Goal: Transaction & Acquisition: Download file/media

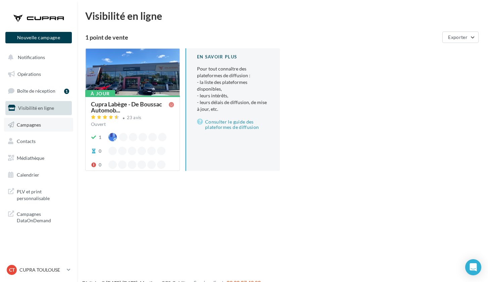
click at [41, 123] on span "Campagnes" at bounding box center [29, 125] width 24 height 6
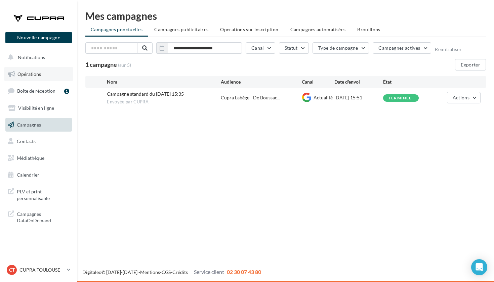
click at [48, 73] on link "Opérations" at bounding box center [38, 74] width 69 height 14
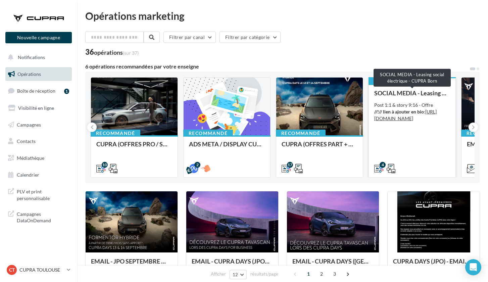
click at [413, 91] on div "SOCIAL MEDIA - Leasing social électrique - CUPRA Born" at bounding box center [413, 93] width 76 height 7
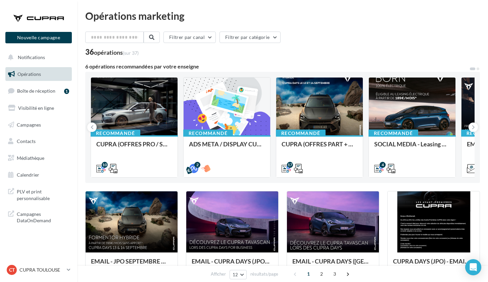
click at [411, 77] on div "Recommandé CUPRA (OFFRES PRO / SEPT) - SOCIAL MEDIA 10 Recommandé ADS META / DI…" at bounding box center [282, 127] width 395 height 111
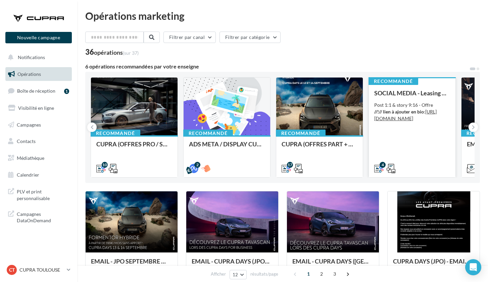
click at [414, 81] on div "Recommandé" at bounding box center [394, 81] width 50 height 7
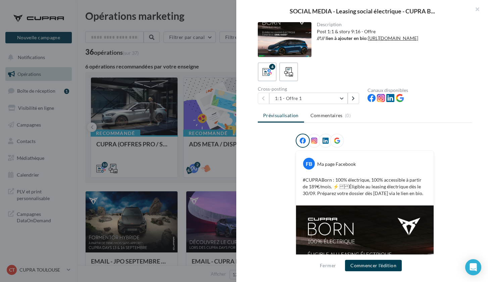
click at [228, 13] on div at bounding box center [244, 141] width 488 height 282
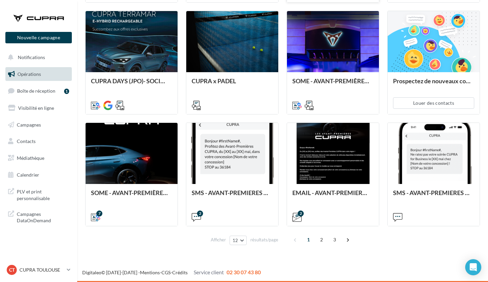
scroll to position [292, 0]
click at [321, 239] on span "2" at bounding box center [321, 240] width 11 height 11
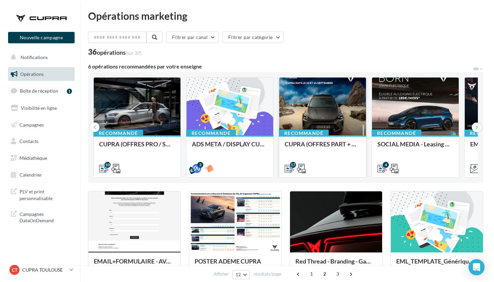
scroll to position [0, 0]
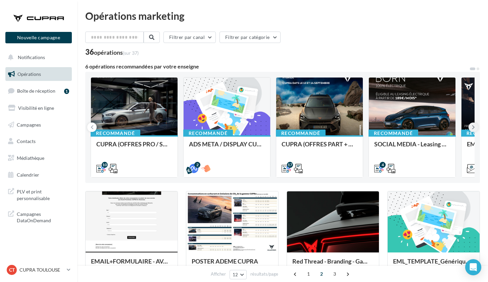
click at [472, 125] on icon at bounding box center [473, 127] width 3 height 7
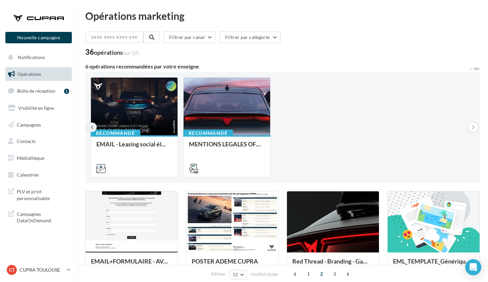
click at [92, 128] on icon at bounding box center [92, 127] width 3 height 7
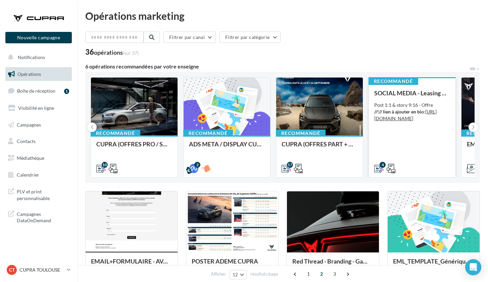
click at [397, 145] on div "SOCIAL MEDIA - Leasing social électrique - CUPRA Born Post 1:1 & story 9:16 - O…" at bounding box center [413, 131] width 76 height 82
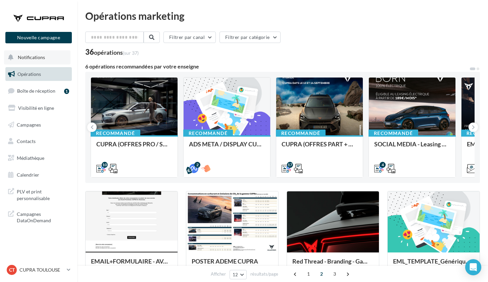
click at [39, 57] on span "Notifications" at bounding box center [31, 57] width 27 height 6
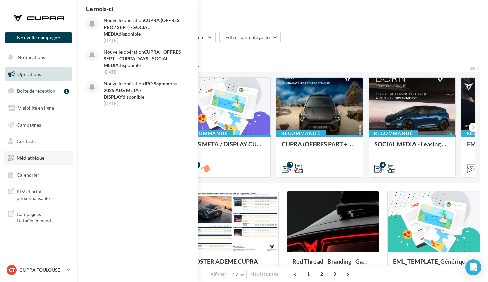
click at [44, 162] on link "Médiathèque" at bounding box center [38, 158] width 69 height 14
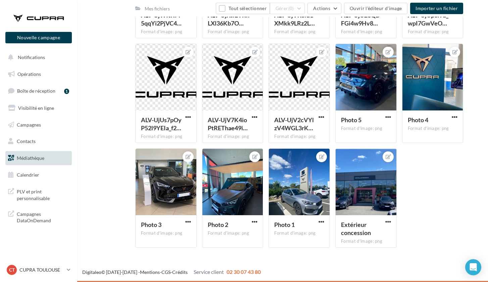
scroll to position [253, 0]
click at [49, 269] on p "CUPRA TOULOUSE" at bounding box center [41, 270] width 45 height 7
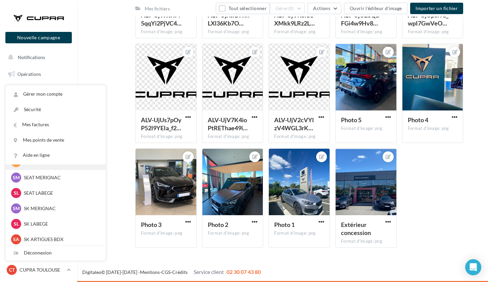
scroll to position [63, 0]
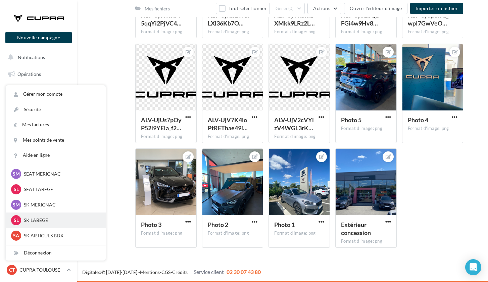
click at [51, 221] on p "SK LABEGE" at bounding box center [61, 220] width 74 height 7
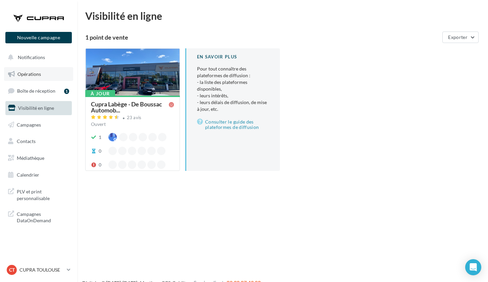
click at [40, 75] on span "Opérations" at bounding box center [29, 74] width 24 height 6
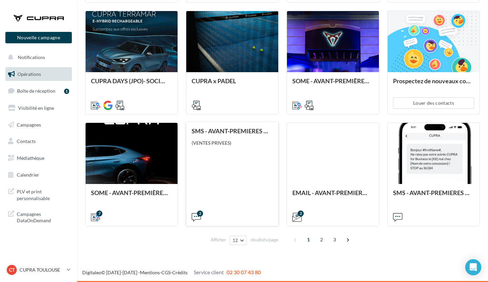
scroll to position [292, 0]
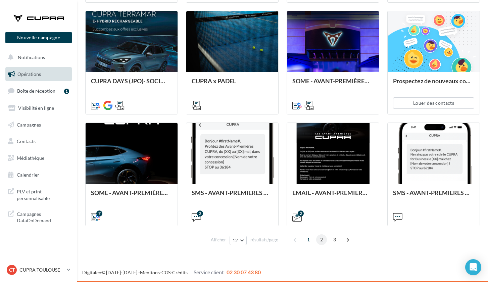
click at [322, 242] on span "2" at bounding box center [321, 240] width 11 height 11
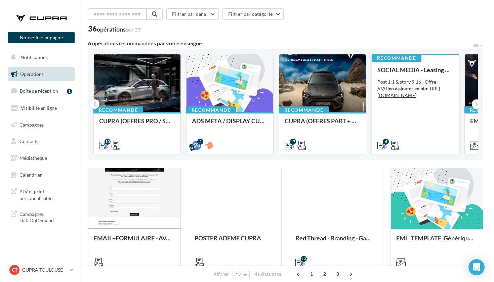
scroll to position [24, 0]
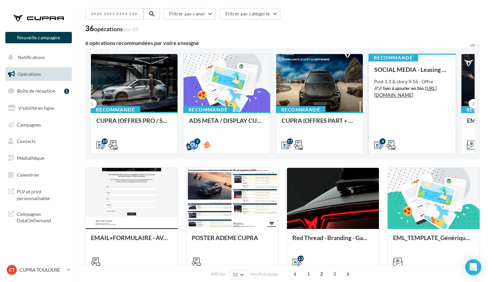
click at [397, 96] on link "[URL][DOMAIN_NAME]" at bounding box center [406, 91] width 62 height 12
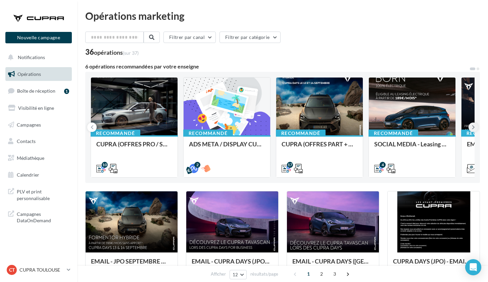
click at [474, 128] on icon at bounding box center [473, 127] width 3 height 7
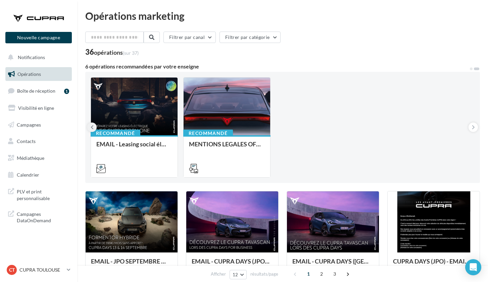
click at [94, 125] on button at bounding box center [91, 127] width 9 height 9
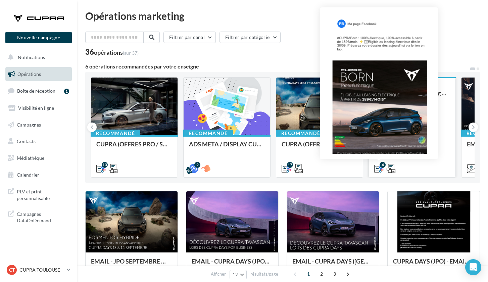
click at [380, 168] on icon at bounding box center [379, 168] width 9 height 9
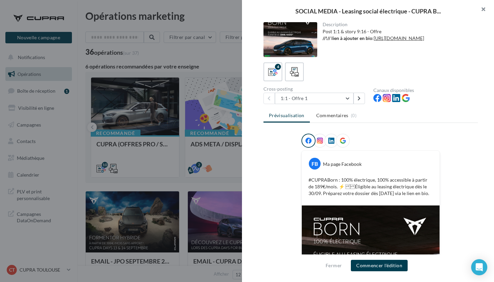
click at [481, 9] on button "button" at bounding box center [480, 10] width 27 height 20
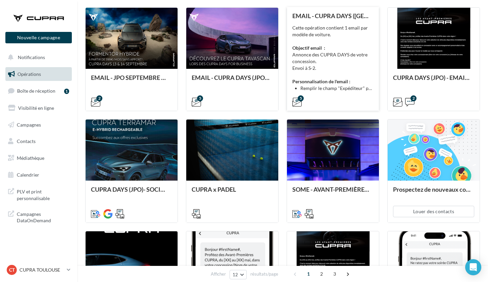
scroll to position [185, 0]
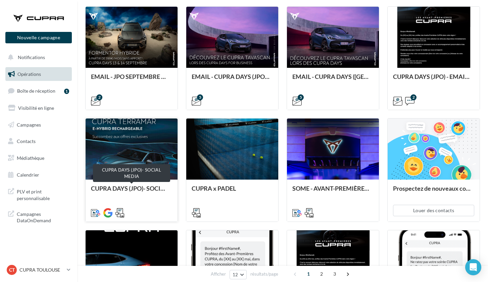
click at [128, 188] on div "CUPRA DAYS (JPO)- SOCIAL MEDIA" at bounding box center [131, 191] width 81 height 13
click at [119, 216] on icon at bounding box center [119, 212] width 9 height 9
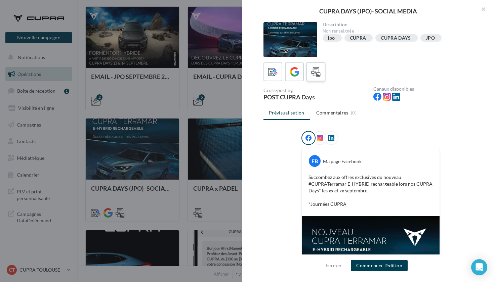
click at [319, 74] on icon at bounding box center [316, 72] width 10 height 10
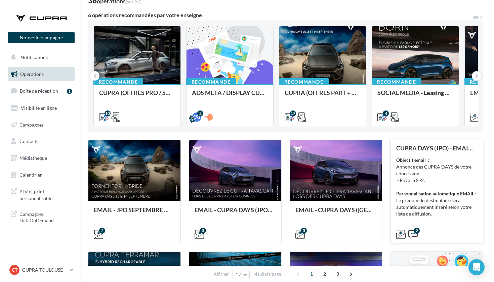
scroll to position [51, 0]
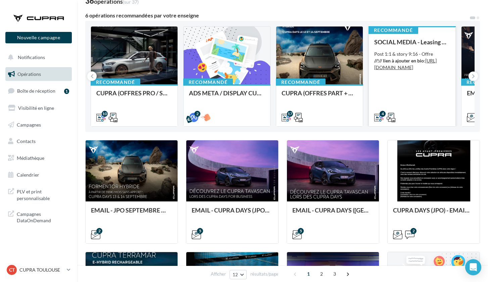
click at [416, 83] on div "SOCIAL MEDIA - Leasing social électrique - CUPRA Born Post 1:1 & story 9:16 - O…" at bounding box center [413, 80] width 76 height 82
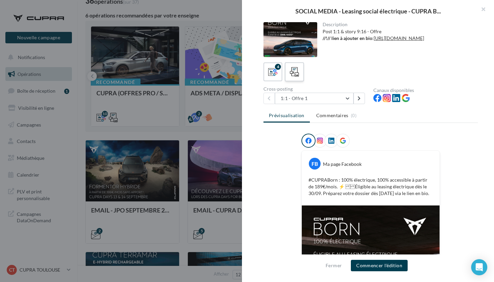
click at [293, 71] on icon at bounding box center [295, 72] width 10 height 10
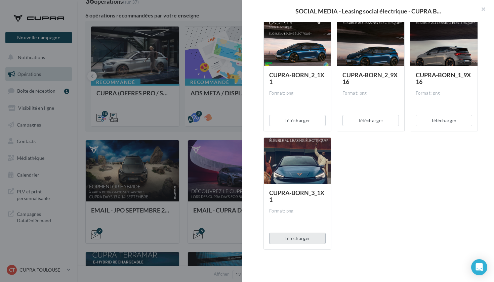
scroll to position [591, 0]
click at [298, 238] on button "Télécharger" at bounding box center [297, 238] width 56 height 11
click at [301, 123] on button "Télécharger" at bounding box center [297, 120] width 56 height 11
click at [368, 119] on button "Télécharger" at bounding box center [370, 120] width 56 height 11
click at [435, 120] on button "Télécharger" at bounding box center [444, 120] width 56 height 11
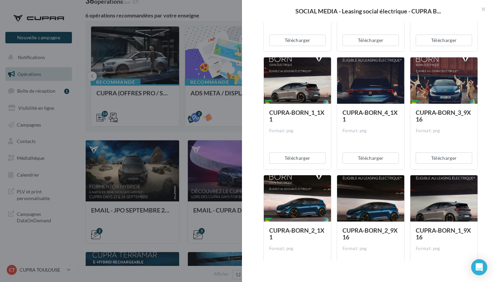
scroll to position [434, 0]
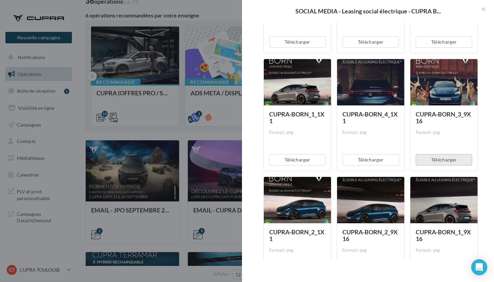
click at [441, 158] on button "Télécharger" at bounding box center [444, 159] width 56 height 11
click at [379, 160] on button "Télécharger" at bounding box center [370, 159] width 56 height 11
click at [312, 157] on button "Télécharger" at bounding box center [297, 159] width 56 height 11
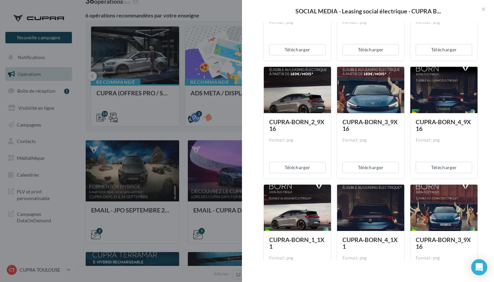
scroll to position [297, 0]
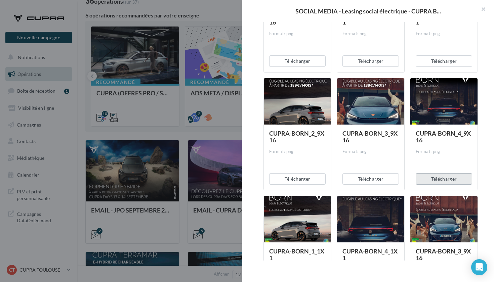
click at [427, 177] on button "Télécharger" at bounding box center [444, 178] width 56 height 11
click at [373, 178] on button "Télécharger" at bounding box center [370, 178] width 56 height 11
click at [315, 177] on button "Télécharger" at bounding box center [297, 178] width 56 height 11
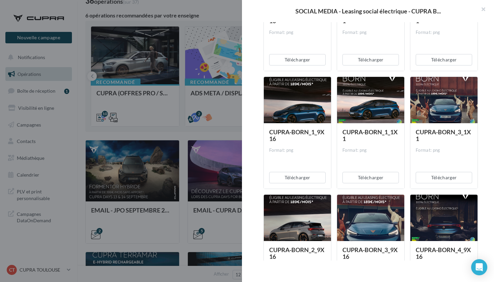
scroll to position [179, 0]
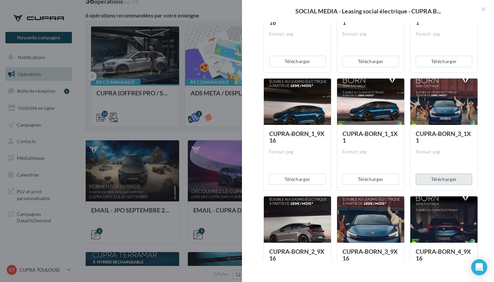
click at [430, 180] on button "Télécharger" at bounding box center [444, 179] width 56 height 11
click at [378, 180] on button "Télécharger" at bounding box center [370, 179] width 56 height 11
click at [312, 179] on button "Télécharger" at bounding box center [297, 179] width 56 height 11
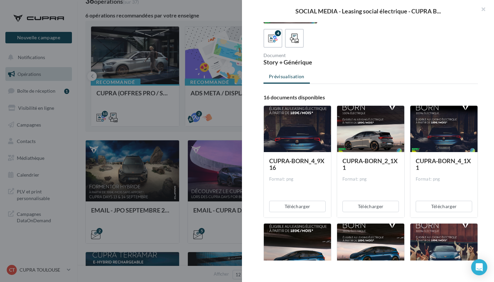
scroll to position [29, 0]
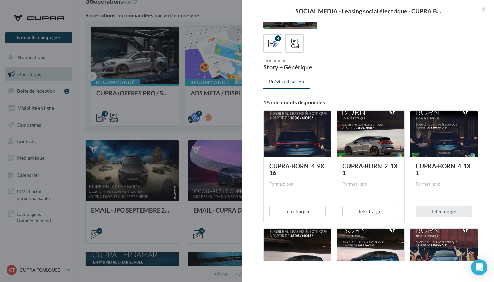
click at [432, 210] on button "Télécharger" at bounding box center [444, 211] width 56 height 11
click at [378, 207] on button "Télécharger" at bounding box center [370, 211] width 56 height 11
click at [309, 209] on button "Télécharger" at bounding box center [297, 211] width 56 height 11
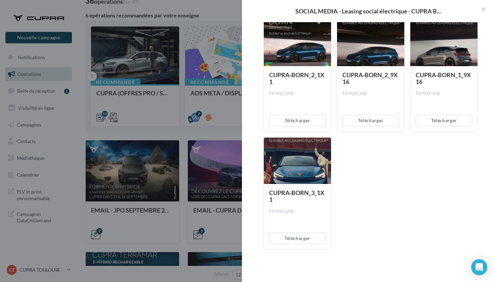
scroll to position [591, 0]
click at [302, 237] on button "Télécharger" at bounding box center [297, 238] width 56 height 11
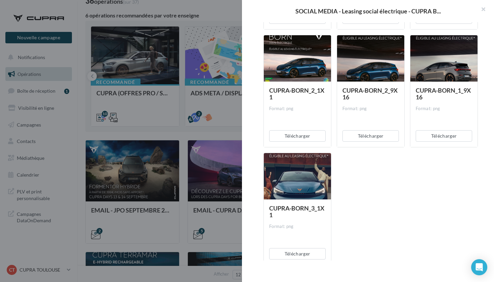
scroll to position [573, 0]
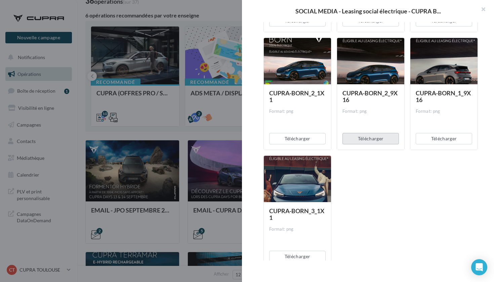
click at [375, 139] on button "Télécharger" at bounding box center [370, 138] width 56 height 11
click at [433, 136] on button "Télécharger" at bounding box center [444, 138] width 56 height 11
click at [291, 142] on button "Télécharger" at bounding box center [297, 138] width 56 height 11
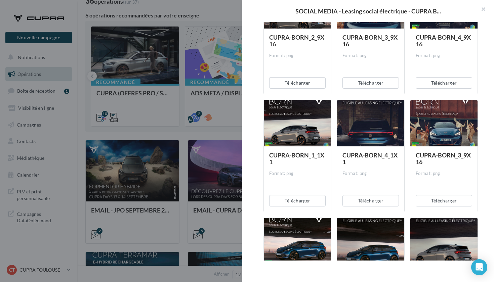
scroll to position [390, 0]
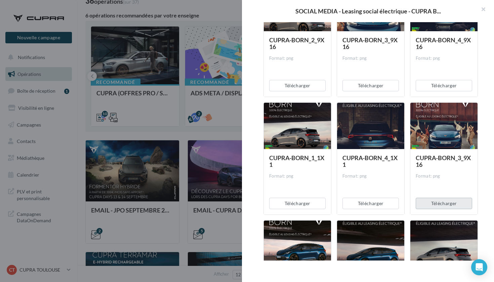
click at [437, 201] on button "Télécharger" at bounding box center [444, 203] width 56 height 11
click at [372, 205] on button "Télécharger" at bounding box center [370, 203] width 56 height 11
click at [316, 204] on button "Télécharger" at bounding box center [297, 203] width 56 height 11
click at [374, 83] on button "Télécharger" at bounding box center [370, 85] width 56 height 11
click at [443, 81] on button "Télécharger" at bounding box center [444, 85] width 56 height 11
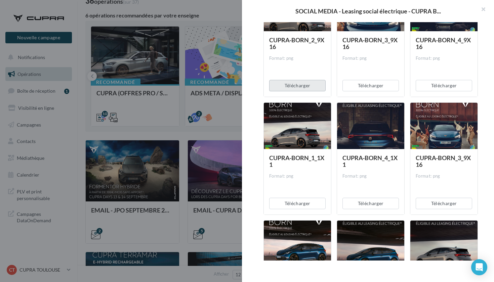
click at [312, 88] on button "Télécharger" at bounding box center [297, 85] width 56 height 11
click at [316, 198] on button "Télécharger" at bounding box center [297, 203] width 56 height 11
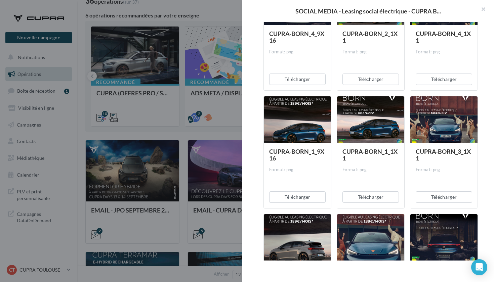
scroll to position [148, 0]
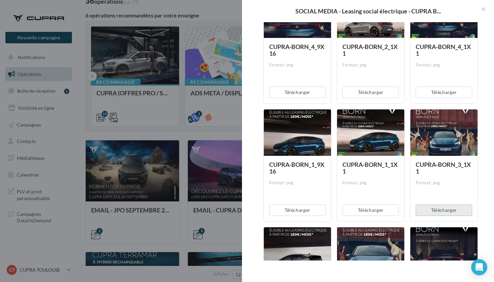
click at [432, 206] on button "Télécharger" at bounding box center [444, 210] width 56 height 11
click at [371, 215] on button "Télécharger" at bounding box center [370, 210] width 56 height 11
click at [312, 212] on button "Télécharger" at bounding box center [297, 210] width 56 height 11
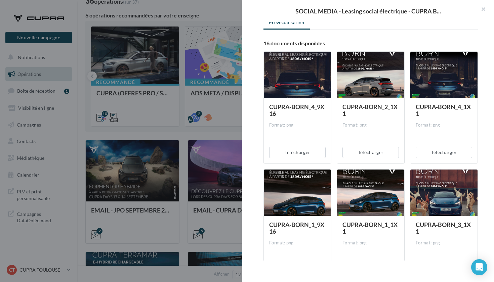
scroll to position [79, 0]
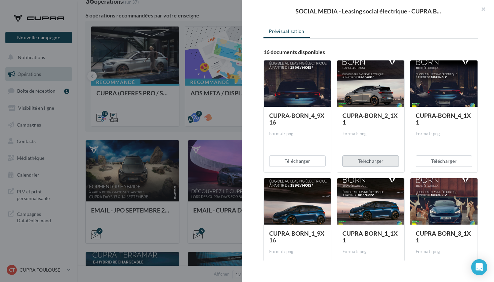
click at [375, 162] on button "Télécharger" at bounding box center [370, 161] width 56 height 11
click at [439, 161] on button "Télécharger" at bounding box center [444, 161] width 56 height 11
click at [302, 162] on button "Télécharger" at bounding box center [297, 161] width 56 height 11
click at [481, 216] on div "Description Post 1:1 & story 9:16 - Offre //!// lien à ajouter en bio : https:/…" at bounding box center [370, 141] width 257 height 239
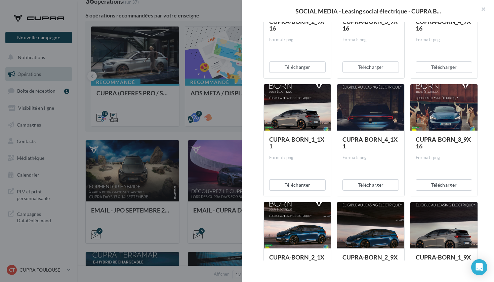
scroll to position [409, 0]
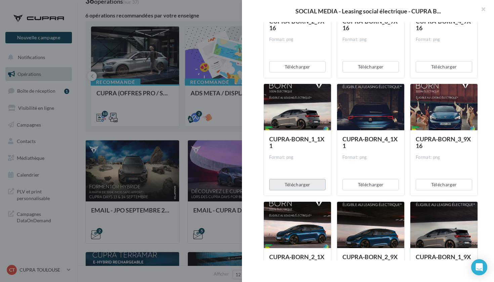
click at [294, 184] on button "Télécharger" at bounding box center [297, 184] width 56 height 11
click at [358, 185] on button "Télécharger" at bounding box center [370, 184] width 56 height 11
click at [435, 187] on button "Télécharger" at bounding box center [444, 184] width 56 height 11
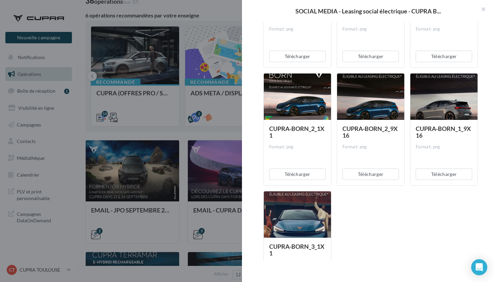
scroll to position [541, 0]
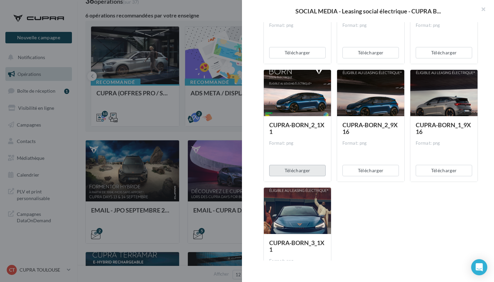
click at [312, 170] on button "Télécharger" at bounding box center [297, 170] width 56 height 11
click at [379, 171] on button "Télécharger" at bounding box center [370, 170] width 56 height 11
click at [436, 170] on button "Télécharger" at bounding box center [444, 170] width 56 height 11
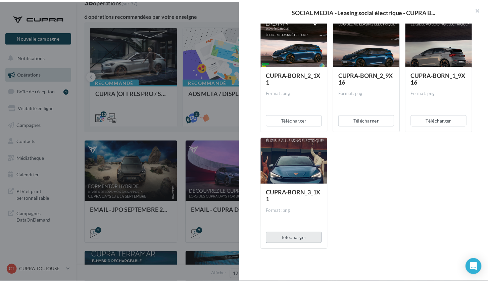
scroll to position [591, 0]
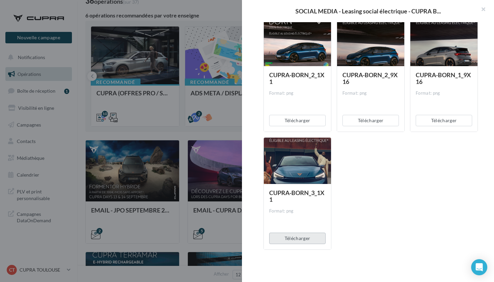
click at [302, 241] on button "Télécharger" at bounding box center [297, 238] width 56 height 11
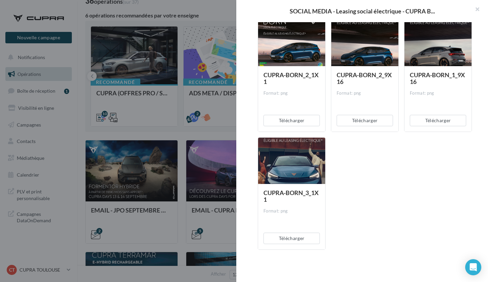
click at [224, 128] on div at bounding box center [244, 141] width 488 height 282
